Goal: Task Accomplishment & Management: Manage account settings

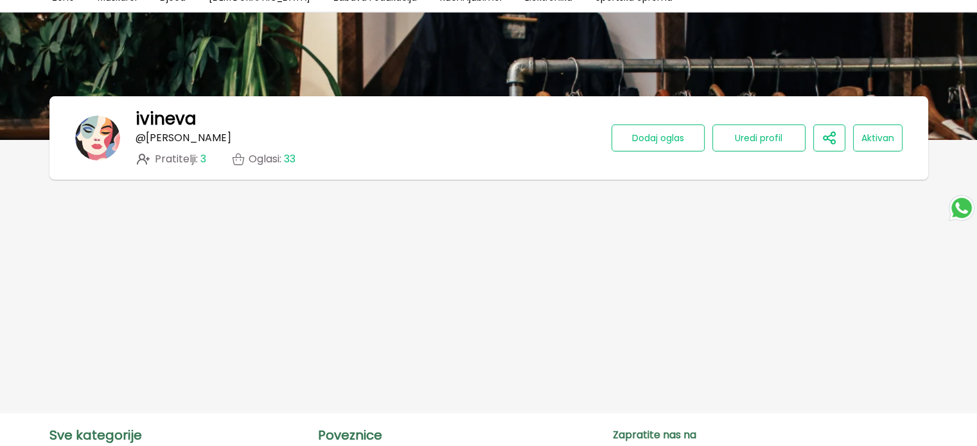
scroll to position [128, 0]
